Goal: Transaction & Acquisition: Purchase product/service

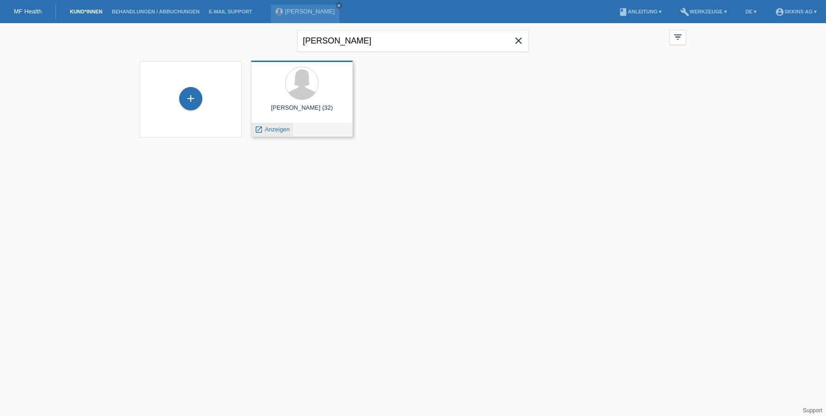
click at [278, 129] on span "Anzeigen" at bounding box center [277, 129] width 25 height 7
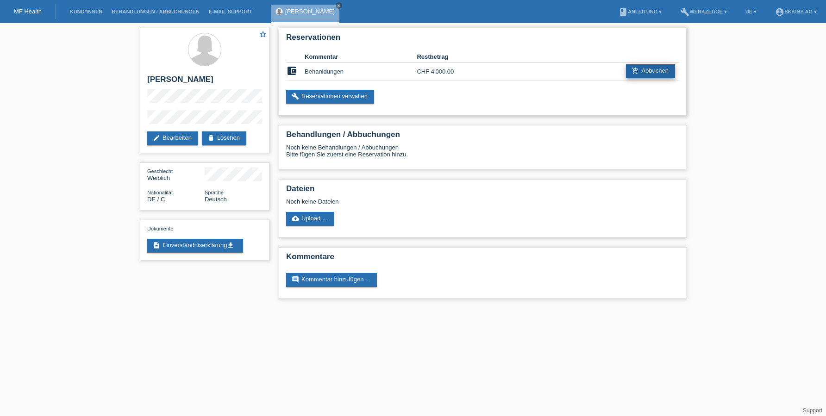
click at [635, 73] on icon "add_shopping_cart" at bounding box center [635, 70] width 7 height 7
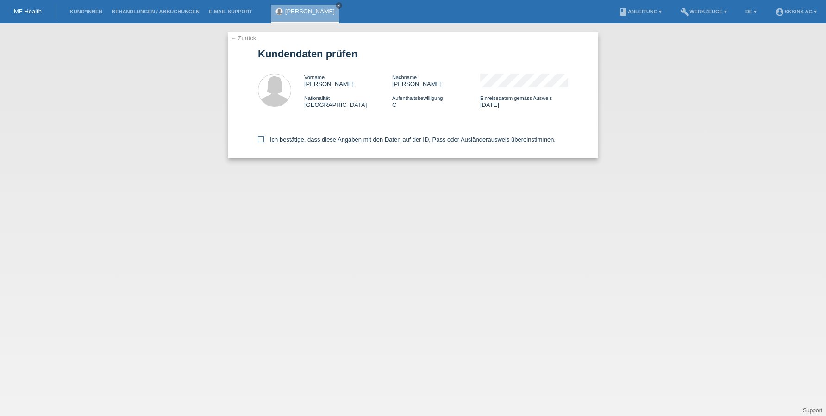
click at [263, 142] on icon at bounding box center [261, 139] width 6 height 6
click at [263, 142] on input "Ich bestätige, dass diese Angaben mit den Daten auf der ID, Pass oder Ausländer…" at bounding box center [261, 139] width 6 height 6
checkbox input "true"
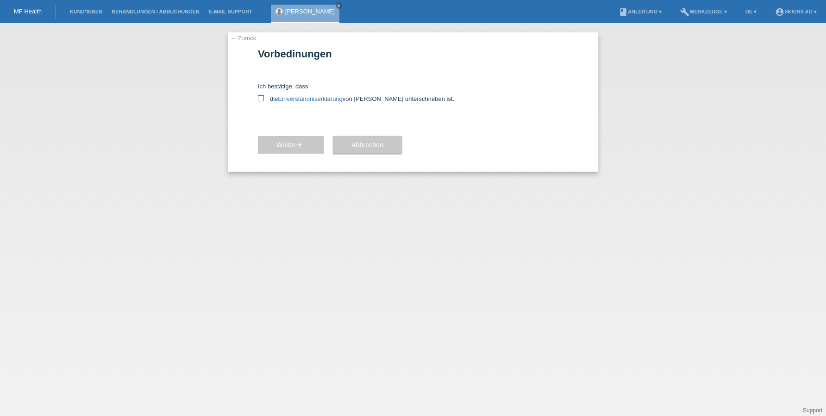
click at [259, 100] on icon at bounding box center [261, 98] width 6 height 6
click at [259, 100] on input "die Einverständniserklärung von der Kundin unterschrieben ist." at bounding box center [261, 98] width 6 height 6
checkbox input "true"
click at [295, 147] on span "Weiter arrow_forward" at bounding box center [290, 144] width 29 height 7
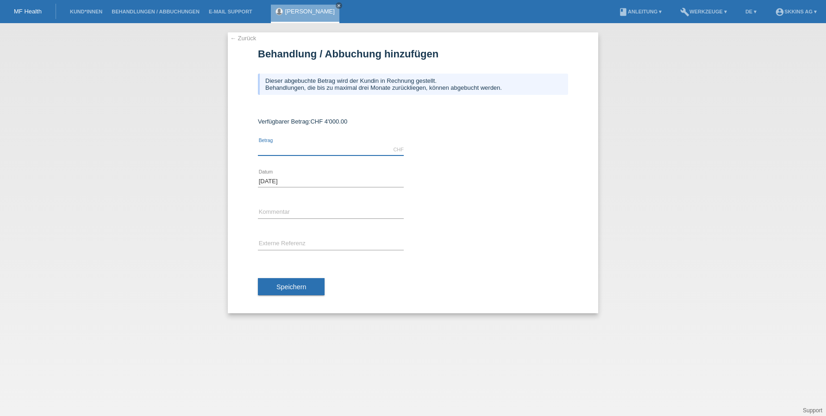
click at [315, 151] on input "text" at bounding box center [331, 150] width 146 height 12
type input "3327.00"
click at [297, 211] on input "text" at bounding box center [331, 213] width 146 height 12
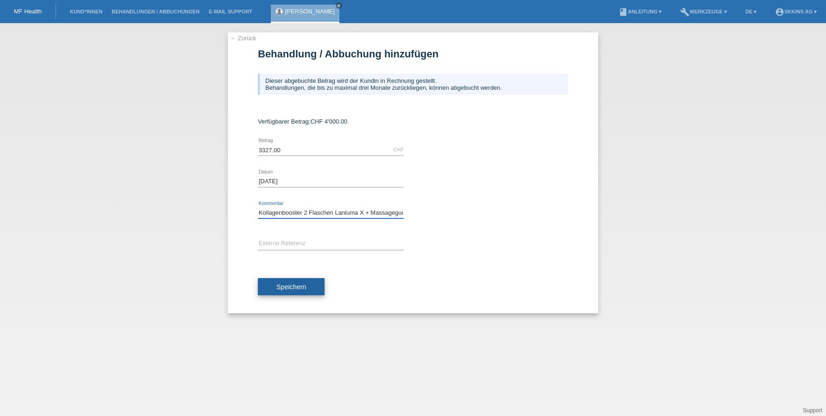
type input "Kollagenbooster 2 Flaschen Lanluma X + Massagegun und Collamin"
click at [290, 283] on button "Speichern" at bounding box center [291, 287] width 67 height 18
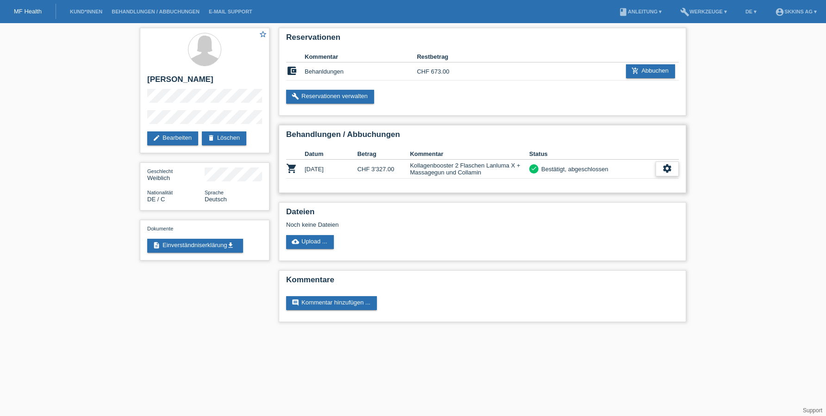
click at [664, 174] on icon "settings" at bounding box center [667, 168] width 10 height 10
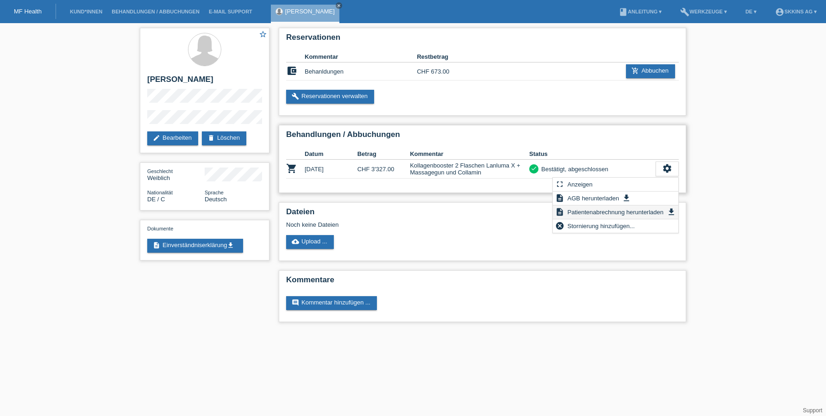
click at [653, 210] on span "Patientenabrechnung herunterladen" at bounding box center [615, 212] width 99 height 11
